Goal: Task Accomplishment & Management: Use online tool/utility

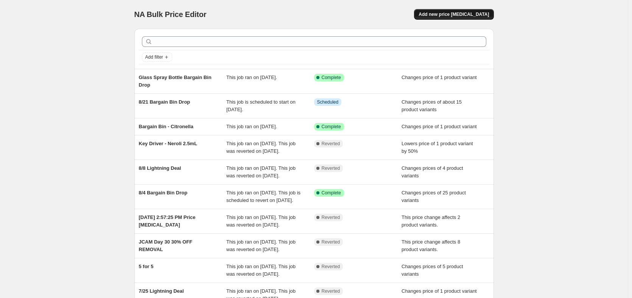
click at [478, 13] on span "Add new price [MEDICAL_DATA]" at bounding box center [453, 14] width 70 height 6
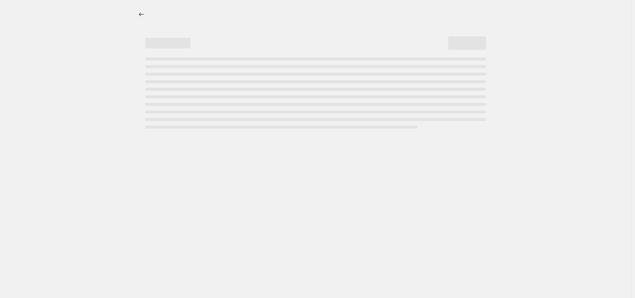
select select "percentage"
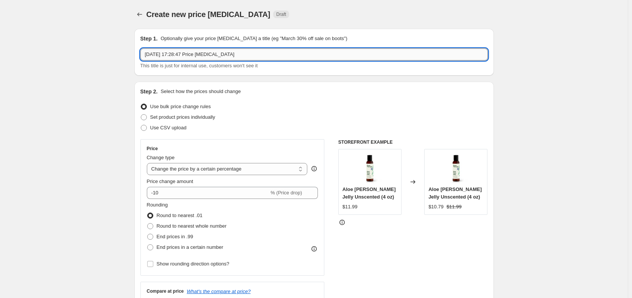
click at [245, 51] on input "[DATE] 17:28:47 Price [MEDICAL_DATA]" at bounding box center [313, 54] width 347 height 12
type input "Kunzea BB Drop"
click at [203, 118] on span "Set product prices individually" at bounding box center [182, 117] width 65 height 6
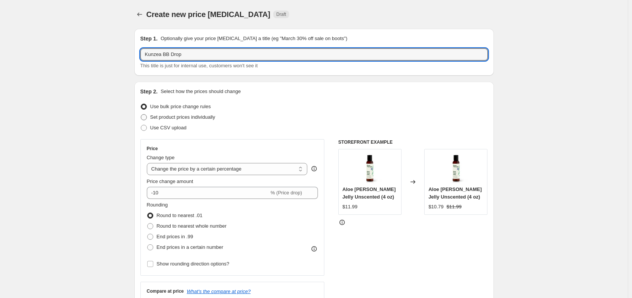
click at [141, 115] on input "Set product prices individually" at bounding box center [141, 114] width 0 height 0
radio input "true"
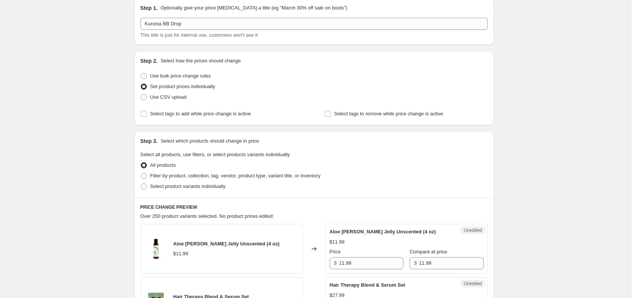
scroll to position [31, 0]
click at [201, 114] on span "Select tags to add while price change is active" at bounding box center [200, 113] width 101 height 6
click at [147, 114] on input "Select tags to add while price change is active" at bounding box center [144, 113] width 6 height 6
checkbox input "true"
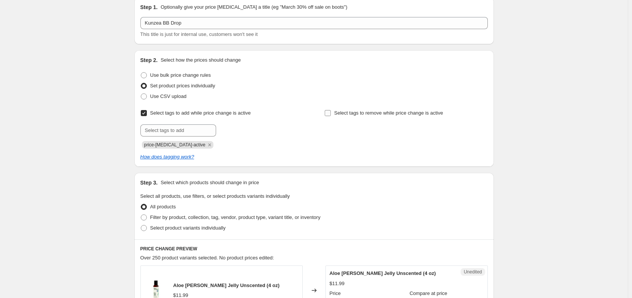
click at [359, 116] on span "Select tags to remove while price change is active" at bounding box center [388, 113] width 109 height 8
click at [331, 116] on input "Select tags to remove while price change is active" at bounding box center [327, 113] width 6 height 6
checkbox input "true"
click at [187, 130] on input "text" at bounding box center [178, 130] width 76 height 12
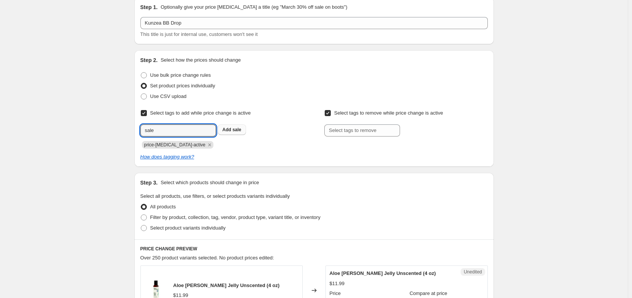
type input "sale"
click at [231, 131] on b "Add" at bounding box center [226, 129] width 9 height 5
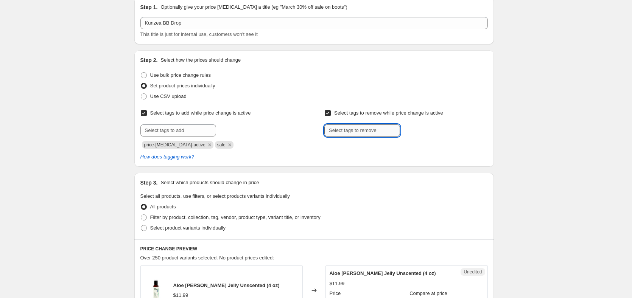
click at [355, 133] on input "text" at bounding box center [362, 130] width 76 height 12
type input "Wholesale_50%"
click at [428, 132] on span "Wholesale_50..." at bounding box center [433, 129] width 34 height 5
click at [372, 130] on input "text" at bounding box center [362, 130] width 76 height 12
type input "Professional_30%"
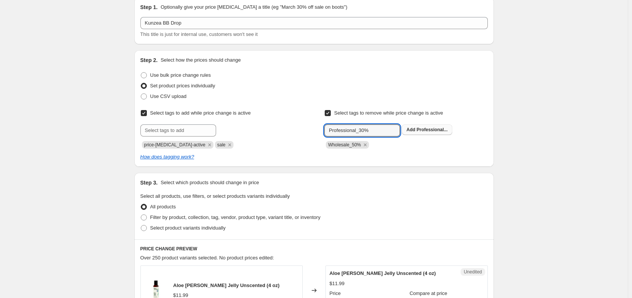
click at [428, 128] on span "Professional..." at bounding box center [431, 129] width 31 height 5
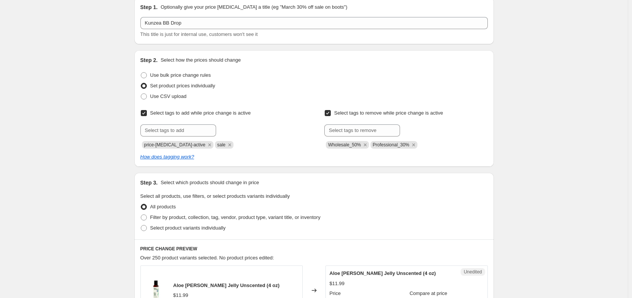
click at [461, 140] on div "Wholesale_50% Professional_30%" at bounding box center [405, 144] width 163 height 9
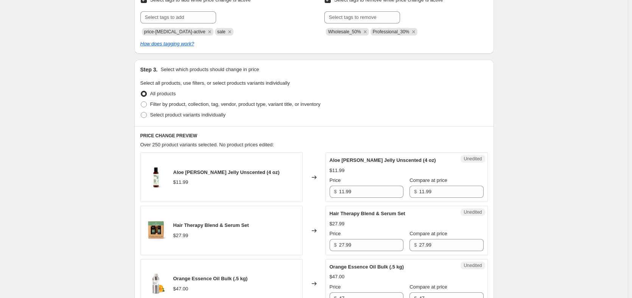
scroll to position [147, 0]
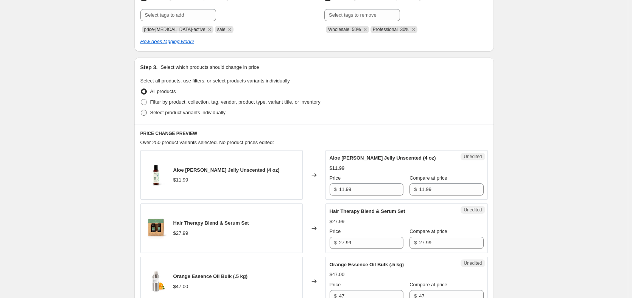
click at [154, 113] on span "Select product variants individually" at bounding box center [187, 113] width 75 height 6
click at [141, 110] on input "Select product variants individually" at bounding box center [141, 110] width 0 height 0
radio input "true"
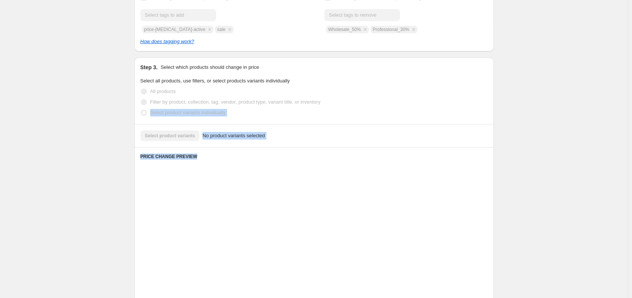
drag, startPoint x: 154, startPoint y: 113, endPoint x: 329, endPoint y: 161, distance: 181.6
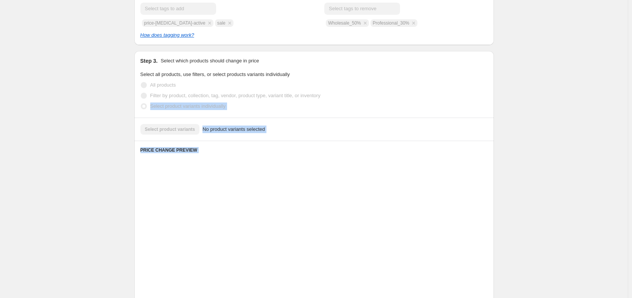
scroll to position [141, 0]
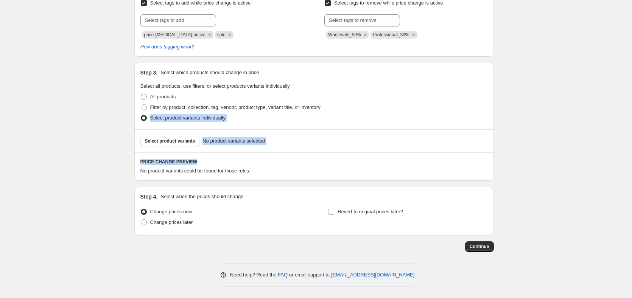
click at [280, 121] on div "Select product variants individually" at bounding box center [313, 118] width 347 height 11
click at [194, 143] on button "Select product variants" at bounding box center [169, 141] width 59 height 11
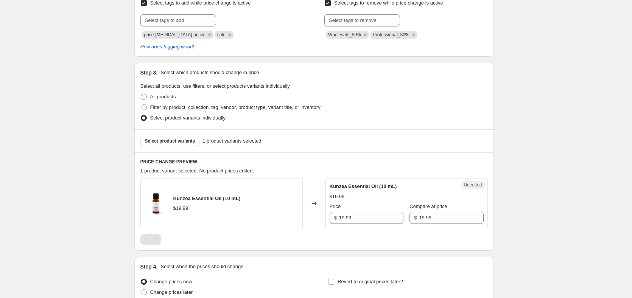
scroll to position [152, 0]
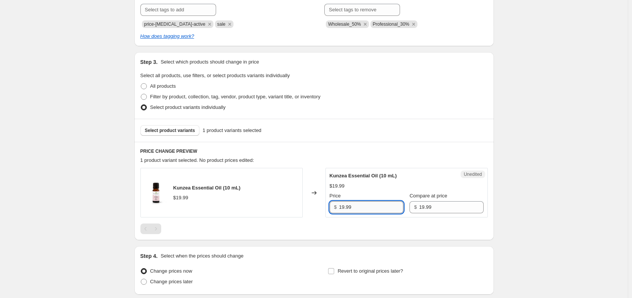
click at [354, 204] on input "19.99" at bounding box center [371, 207] width 64 height 12
type input "8.99"
click at [361, 225] on div at bounding box center [313, 228] width 347 height 11
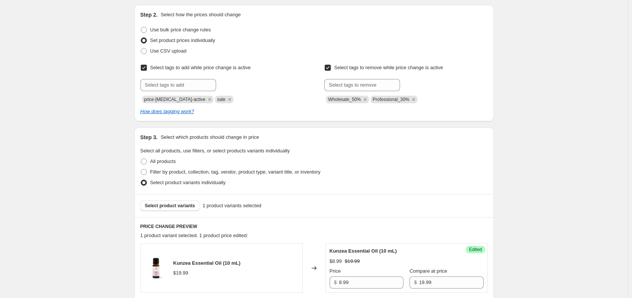
scroll to position [211, 0]
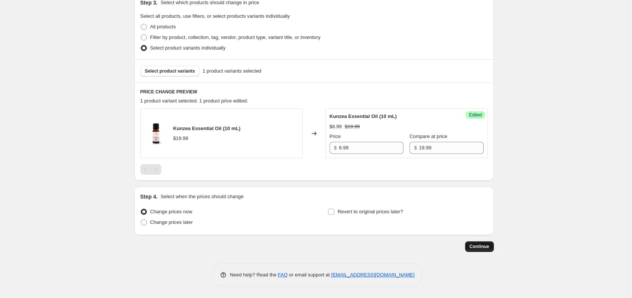
click at [485, 249] on span "Continue" at bounding box center [479, 247] width 20 height 6
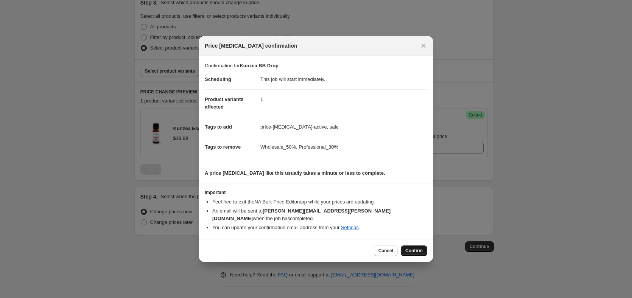
click at [422, 245] on button "Confirm" at bounding box center [413, 250] width 26 height 11
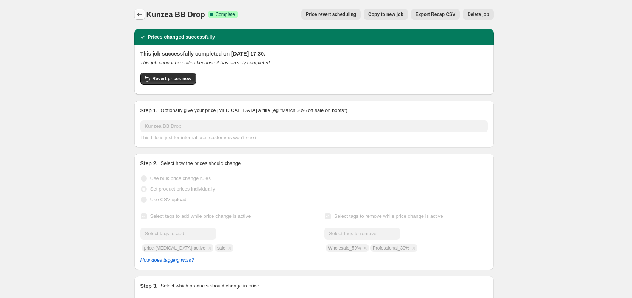
click at [143, 17] on icon "Price change jobs" at bounding box center [140, 15] width 8 height 8
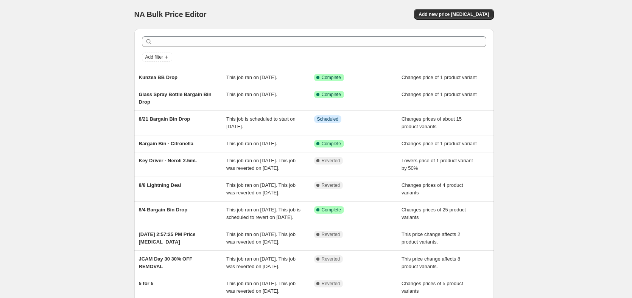
click at [564, 79] on div "NA Bulk Price Editor. This page is ready NA Bulk Price Editor Add new price [ME…" at bounding box center [313, 187] width 627 height 374
click at [604, 64] on div "NA Bulk Price Editor. This page is ready NA Bulk Price Editor Add new price [ME…" at bounding box center [313, 187] width 627 height 374
click at [61, 168] on div "NA Bulk Price Editor. This page is ready NA Bulk Price Editor Add new price [ME…" at bounding box center [313, 187] width 627 height 374
